Goal: Check status: Check status

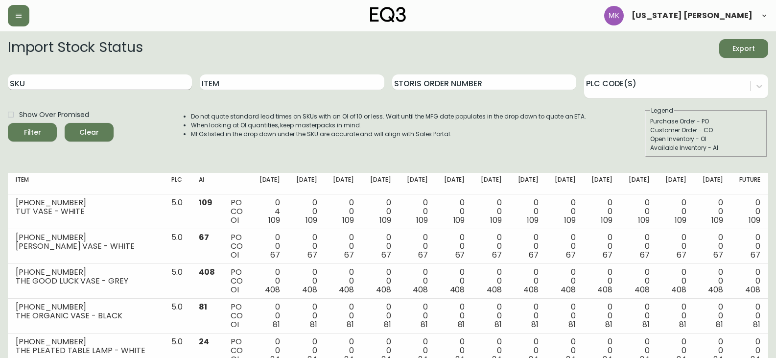
click at [74, 86] on input "SKU" at bounding box center [100, 82] width 184 height 16
paste input "[PHONE_NUMBER]"
click at [8, 123] on button "Filter" at bounding box center [32, 132] width 49 height 19
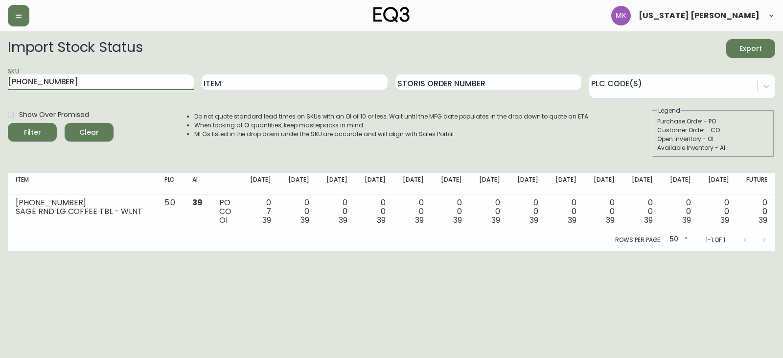
drag, startPoint x: 62, startPoint y: 84, endPoint x: -69, endPoint y: 76, distance: 130.4
click at [0, 76] on html "[US_STATE] [PERSON_NAME] Import Stock Status Export SKU [PHONE_NUMBER] Item Sto…" at bounding box center [391, 125] width 783 height 251
paste input "7170-432"
click at [8, 123] on button "Filter" at bounding box center [32, 132] width 49 height 19
drag, startPoint x: 70, startPoint y: 83, endPoint x: -178, endPoint y: 37, distance: 252.9
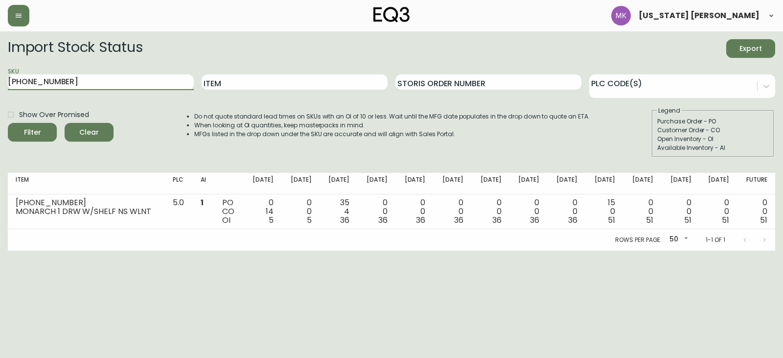
click at [0, 37] on html "[US_STATE] [PERSON_NAME] Import Stock Status Export SKU [PHONE_NUMBER] Item Sto…" at bounding box center [391, 125] width 783 height 251
paste input "[PHONE_NUMBER]"
click at [8, 123] on button "Filter" at bounding box center [32, 132] width 49 height 19
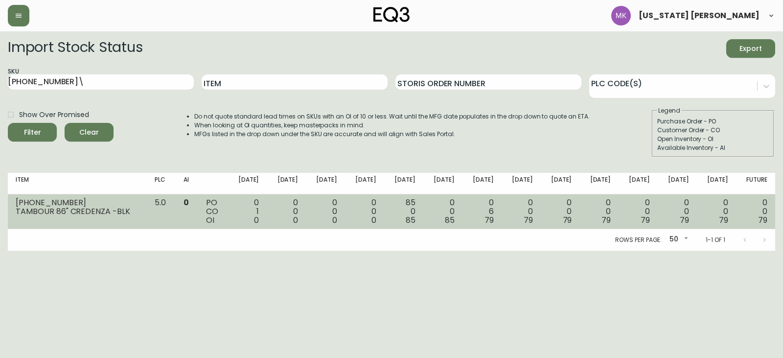
click at [383, 211] on td "0 0 0" at bounding box center [364, 211] width 39 height 35
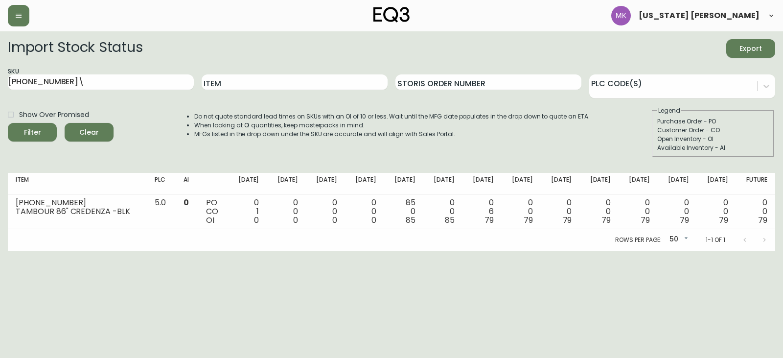
drag, startPoint x: 402, startPoint y: 221, endPoint x: 645, endPoint y: 239, distance: 244.4
click at [422, 221] on td "85 0 85" at bounding box center [403, 211] width 39 height 35
drag, startPoint x: -38, startPoint y: 78, endPoint x: -144, endPoint y: 74, distance: 106.7
click at [0, 74] on html "[US_STATE] [PERSON_NAME] Import Stock Status Export SKU [PHONE_NUMBER]\ Item St…" at bounding box center [391, 125] width 783 height 251
paste input "[PHONE_NUMBER]"
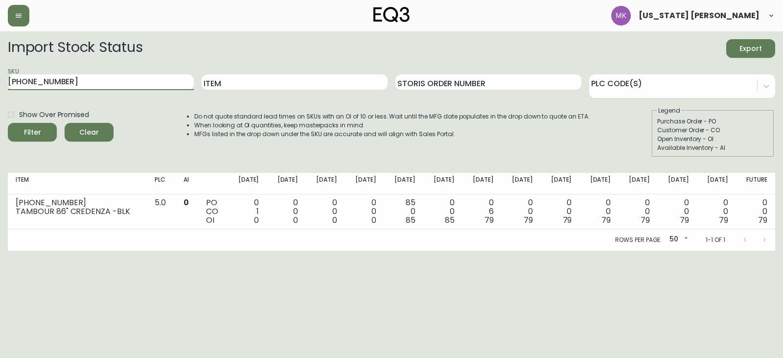
click at [8, 123] on button "Filter" at bounding box center [32, 132] width 49 height 19
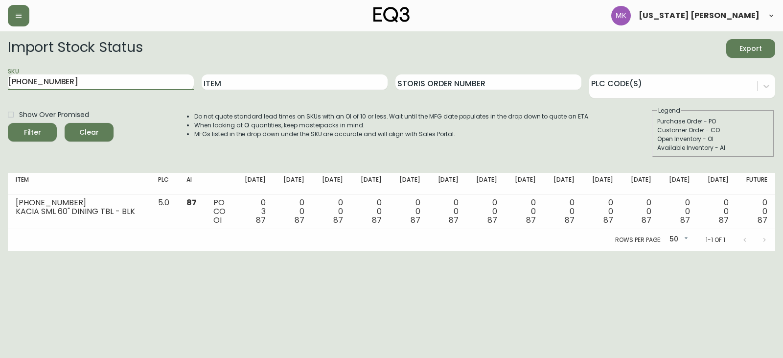
drag, startPoint x: 15, startPoint y: 76, endPoint x: -85, endPoint y: 72, distance: 99.9
click at [0, 72] on html "[US_STATE] [PERSON_NAME] Import Stock Status Export SKU [PHONE_NUMBER] Item Sto…" at bounding box center [391, 125] width 783 height 251
paste input "[PHONE_NUMBER]"
click at [8, 123] on button "Filter" at bounding box center [32, 132] width 49 height 19
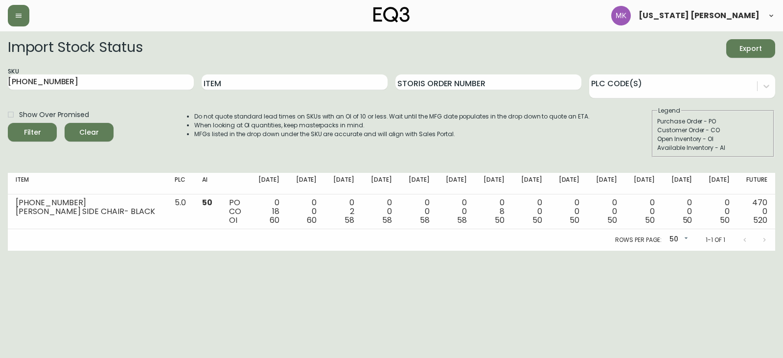
click at [95, 100] on form "Import Stock Status Export SKU [PHONE_NUMBER] Item Storis Order Number PLC Code…" at bounding box center [391, 98] width 767 height 118
drag, startPoint x: 89, startPoint y: 89, endPoint x: -93, endPoint y: 69, distance: 183.6
click at [0, 69] on html "[US_STATE] [PERSON_NAME] Import Stock Status Export SKU [PHONE_NUMBER] Item Sto…" at bounding box center [391, 125] width 783 height 251
click at [8, 123] on button "Filter" at bounding box center [32, 132] width 49 height 19
drag, startPoint x: 8, startPoint y: 83, endPoint x: -248, endPoint y: 67, distance: 256.4
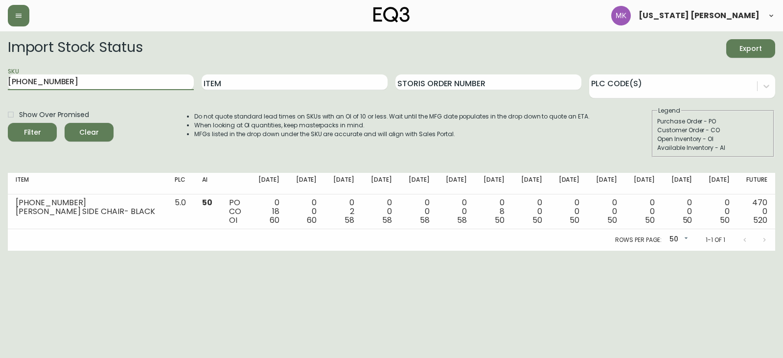
click at [0, 67] on html "[US_STATE] [PERSON_NAME] Import Stock Status Export SKU [PHONE_NUMBER] Item Sto…" at bounding box center [391, 125] width 783 height 251
paste input "[PHONE_NUMBER]"
click at [8, 123] on button "Filter" at bounding box center [32, 132] width 49 height 19
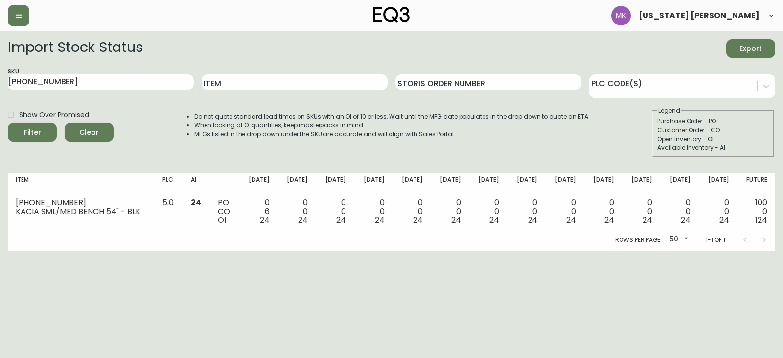
drag, startPoint x: 72, startPoint y: 78, endPoint x: -131, endPoint y: 75, distance: 203.1
click at [0, 75] on html "[US_STATE] [PERSON_NAME] Import Stock Status Export SKU [PHONE_NUMBER] Item Sto…" at bounding box center [391, 125] width 783 height 251
paste input "49"
type input "[PHONE_NUMBER]"
click at [8, 123] on button "Filter" at bounding box center [32, 132] width 49 height 19
